Goal: Task Accomplishment & Management: Use online tool/utility

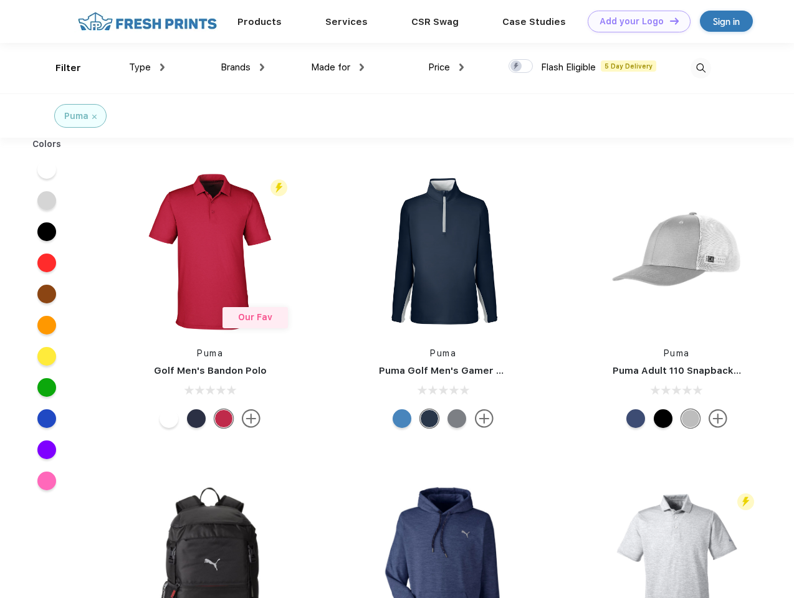
scroll to position [1, 0]
click at [634, 21] on link "Add your Logo Design Tool" at bounding box center [639, 22] width 103 height 22
click at [0, 0] on div "Design Tool" at bounding box center [0, 0] width 0 height 0
click at [669, 21] on link "Add your Logo Design Tool" at bounding box center [639, 22] width 103 height 22
click at [60, 68] on div "Filter" at bounding box center [68, 68] width 26 height 14
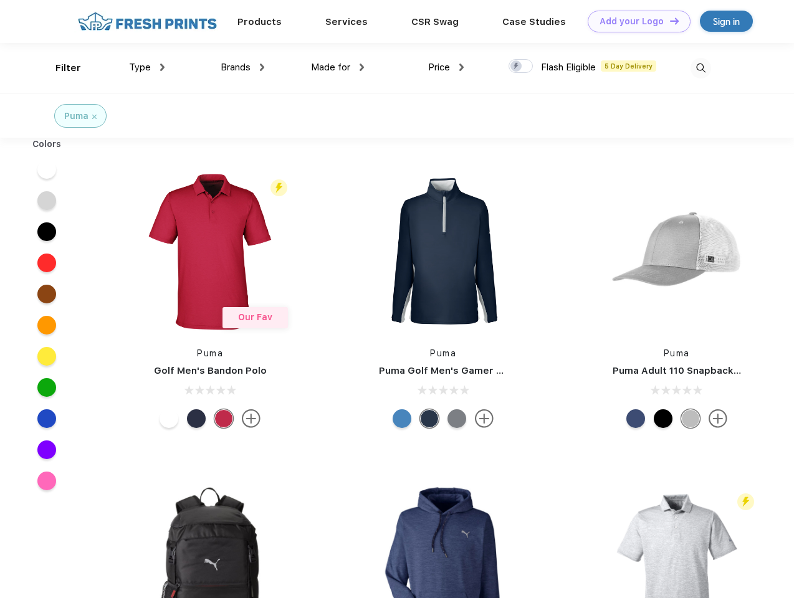
click at [147, 67] on span "Type" at bounding box center [140, 67] width 22 height 11
click at [242, 67] on span "Brands" at bounding box center [236, 67] width 30 height 11
click at [338, 67] on span "Made for" at bounding box center [330, 67] width 39 height 11
click at [446, 67] on span "Price" at bounding box center [439, 67] width 22 height 11
click at [521, 67] on div at bounding box center [520, 66] width 24 height 14
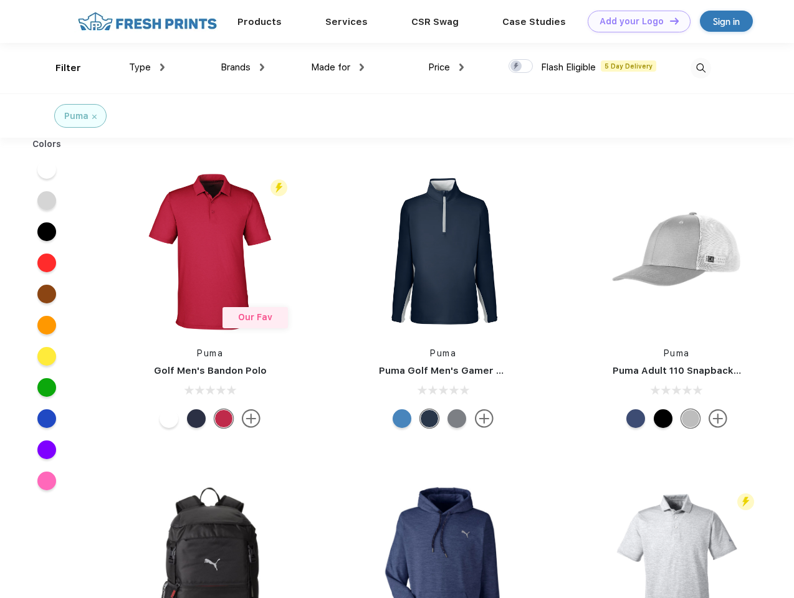
click at [517, 67] on input "checkbox" at bounding box center [512, 63] width 8 height 8
click at [700, 68] on img at bounding box center [700, 68] width 21 height 21
